Goal: Task Accomplishment & Management: Complete application form

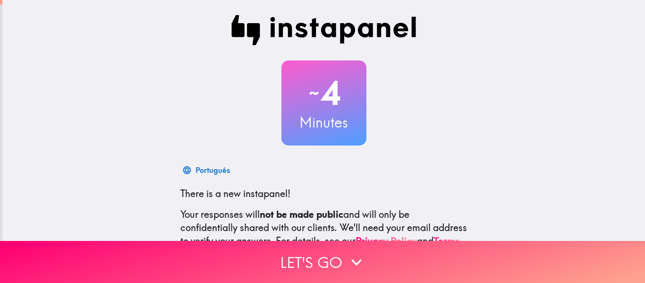
scroll to position [110, 0]
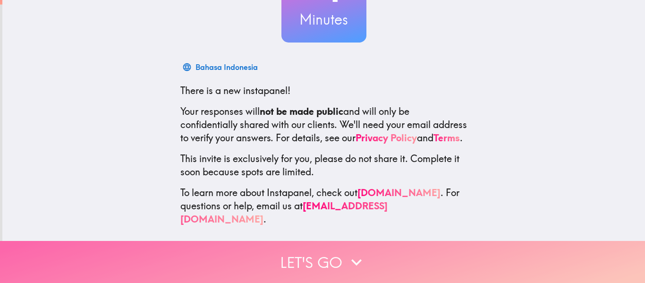
click at [283, 268] on button "Let's go" at bounding box center [322, 262] width 645 height 42
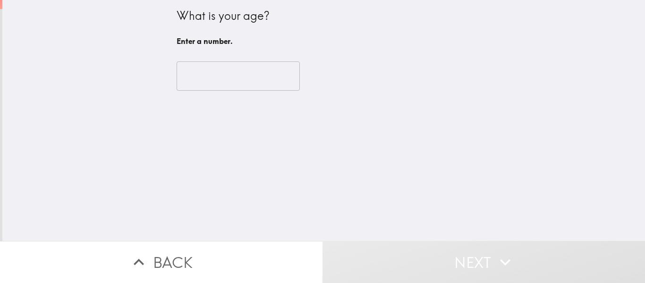
scroll to position [0, 0]
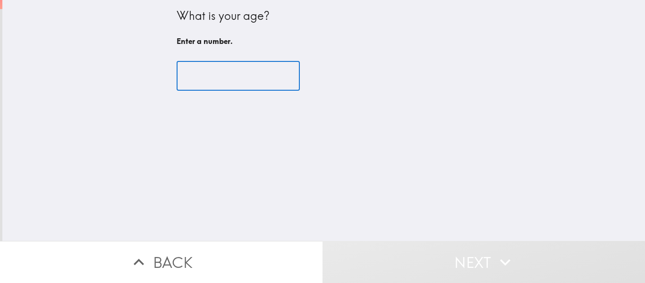
click at [213, 78] on input "number" at bounding box center [237, 75] width 123 height 29
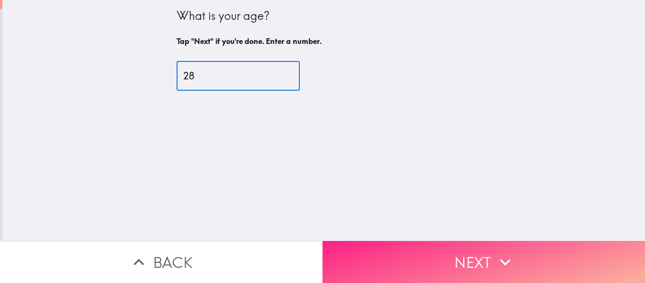
type input "28"
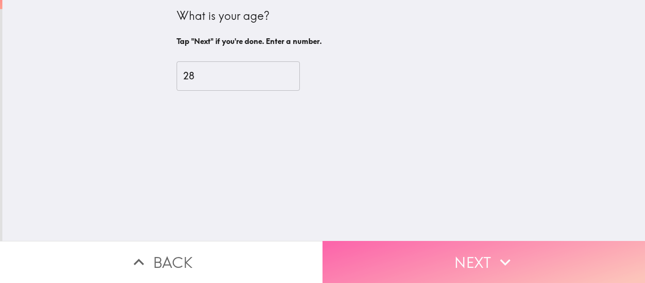
click at [470, 255] on button "Next" at bounding box center [483, 262] width 322 height 42
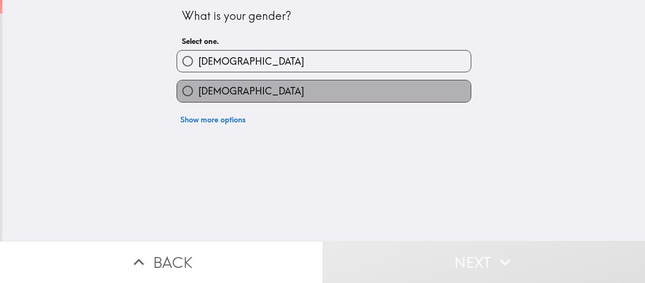
click at [367, 85] on label "[DEMOGRAPHIC_DATA]" at bounding box center [324, 90] width 294 height 21
click at [198, 85] on input "[DEMOGRAPHIC_DATA]" at bounding box center [187, 90] width 21 height 21
radio input "true"
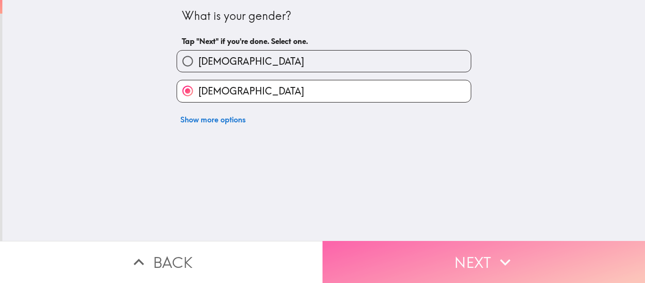
click at [448, 249] on button "Next" at bounding box center [483, 262] width 322 height 42
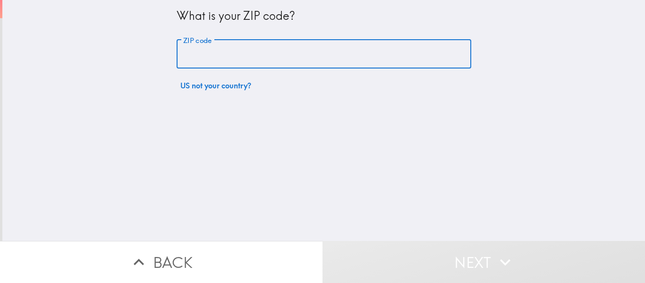
click at [339, 46] on input "ZIP code" at bounding box center [323, 54] width 294 height 29
type input "77498"
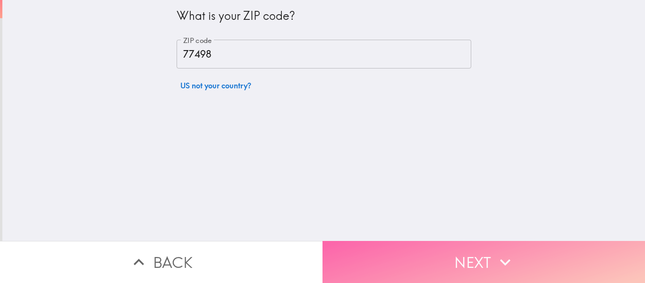
click at [467, 241] on button "Next" at bounding box center [483, 262] width 322 height 42
